Goal: Task Accomplishment & Management: Use online tool/utility

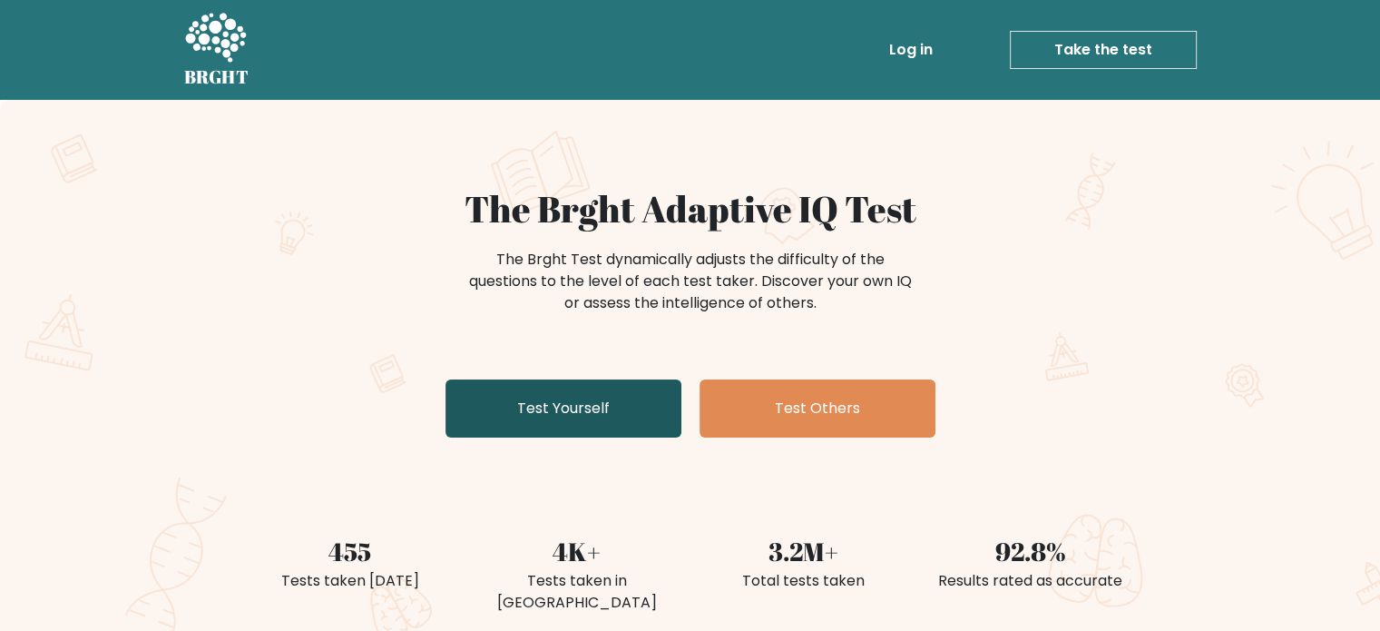
click at [657, 416] on link "Test Yourself" at bounding box center [564, 408] width 236 height 58
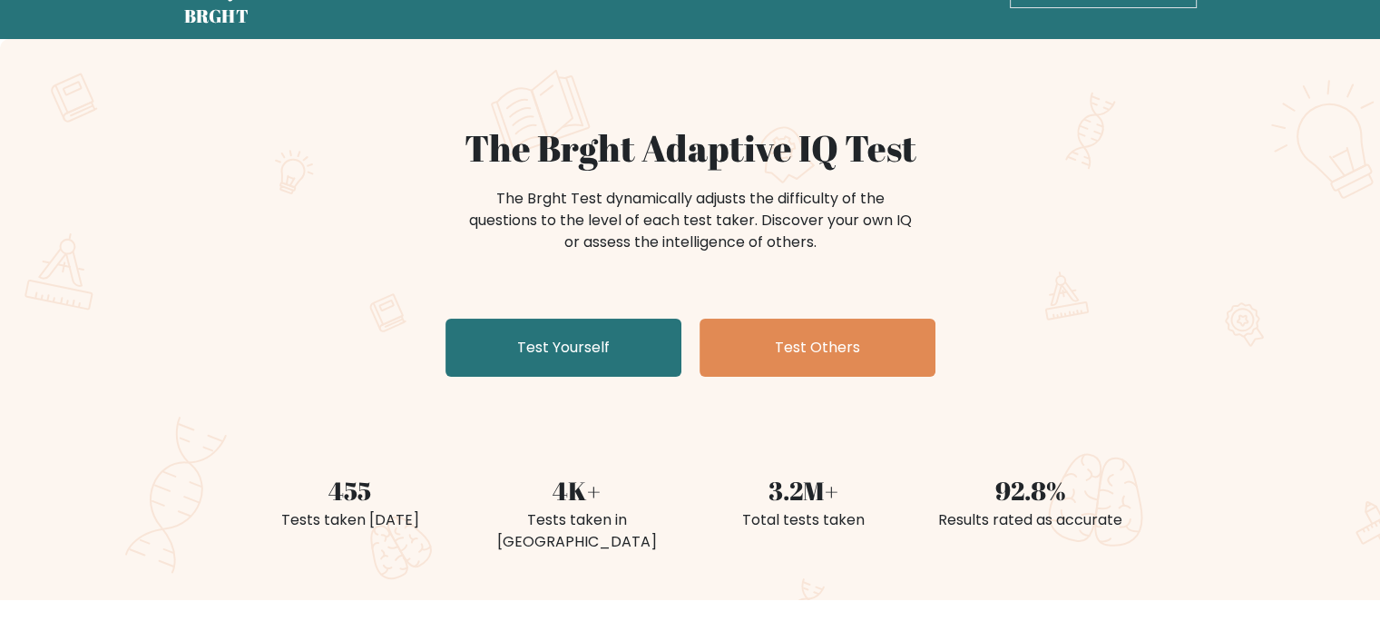
scroll to position [62, 0]
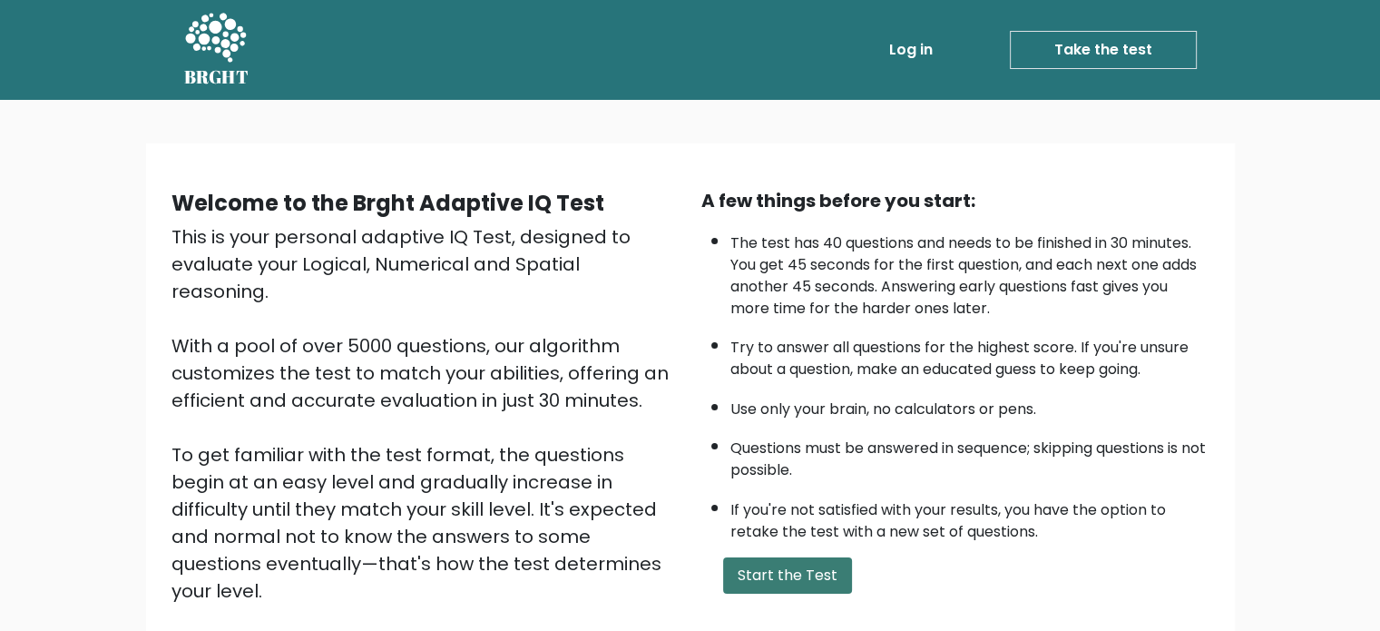
click at [811, 558] on button "Start the Test" at bounding box center [787, 575] width 129 height 36
